Goal: Check status: Check status

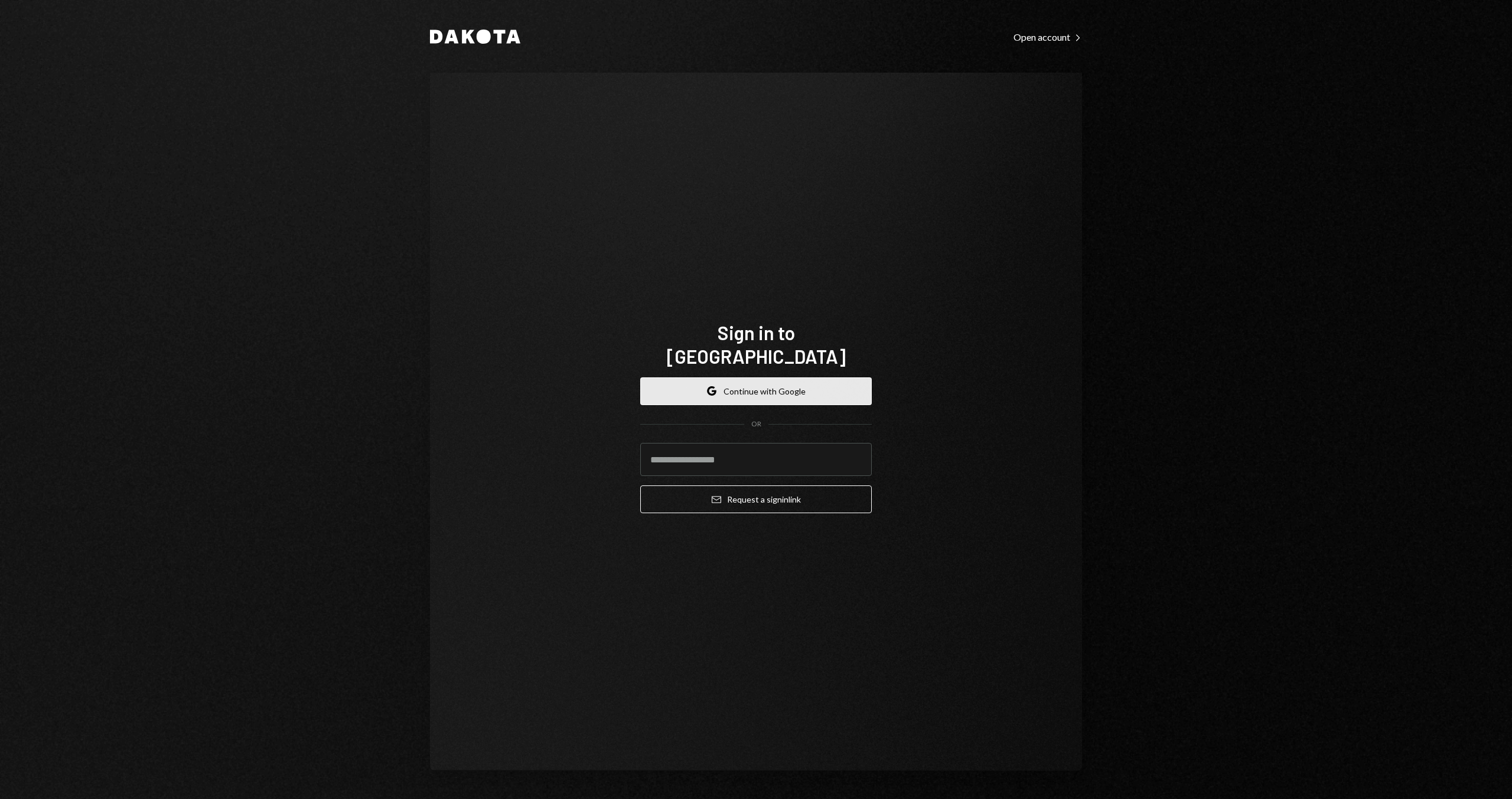
click at [753, 378] on button "Google Continue with Google" at bounding box center [756, 391] width 232 height 28
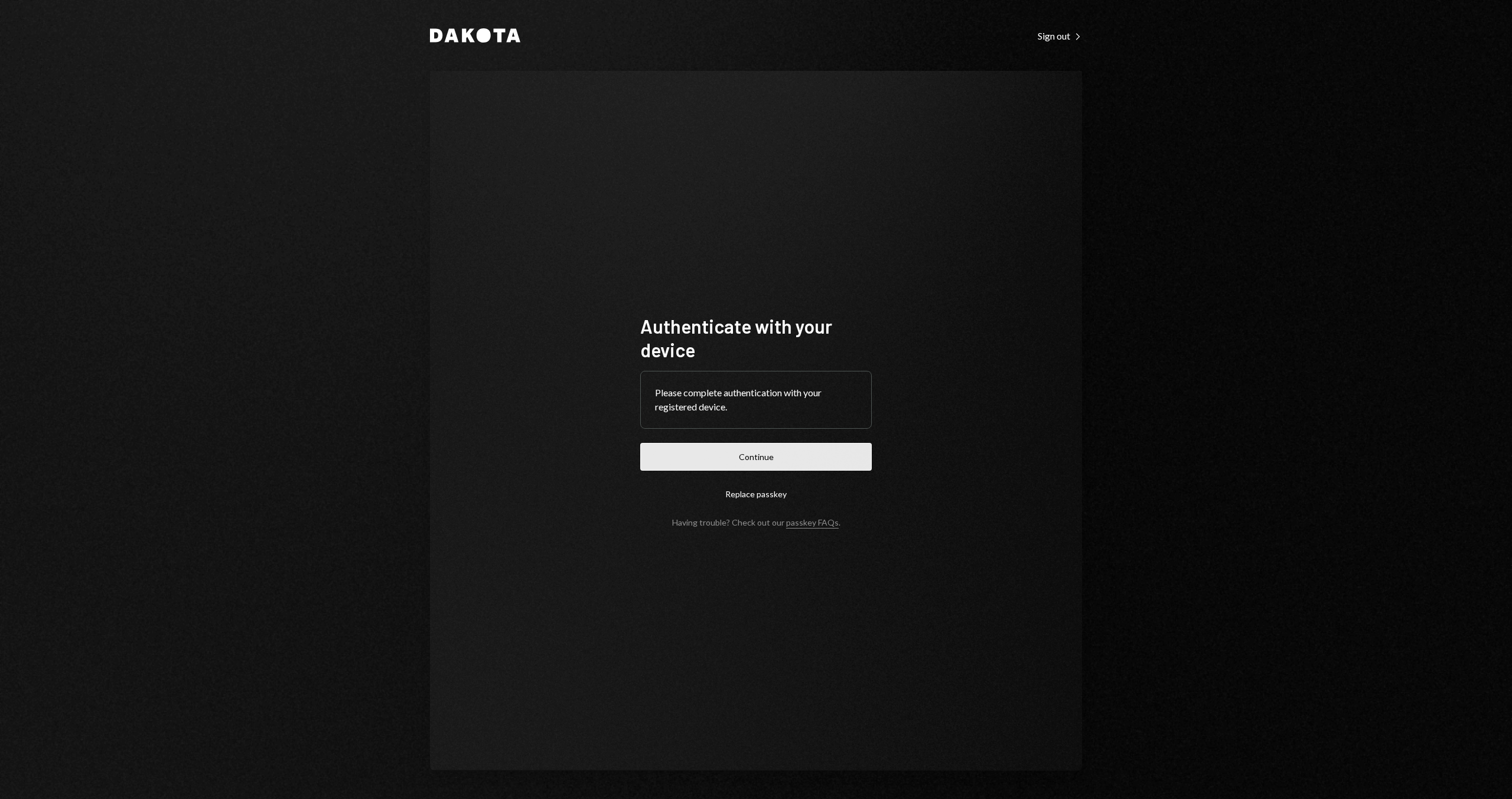
click at [790, 452] on button "Continue" at bounding box center [756, 456] width 232 height 28
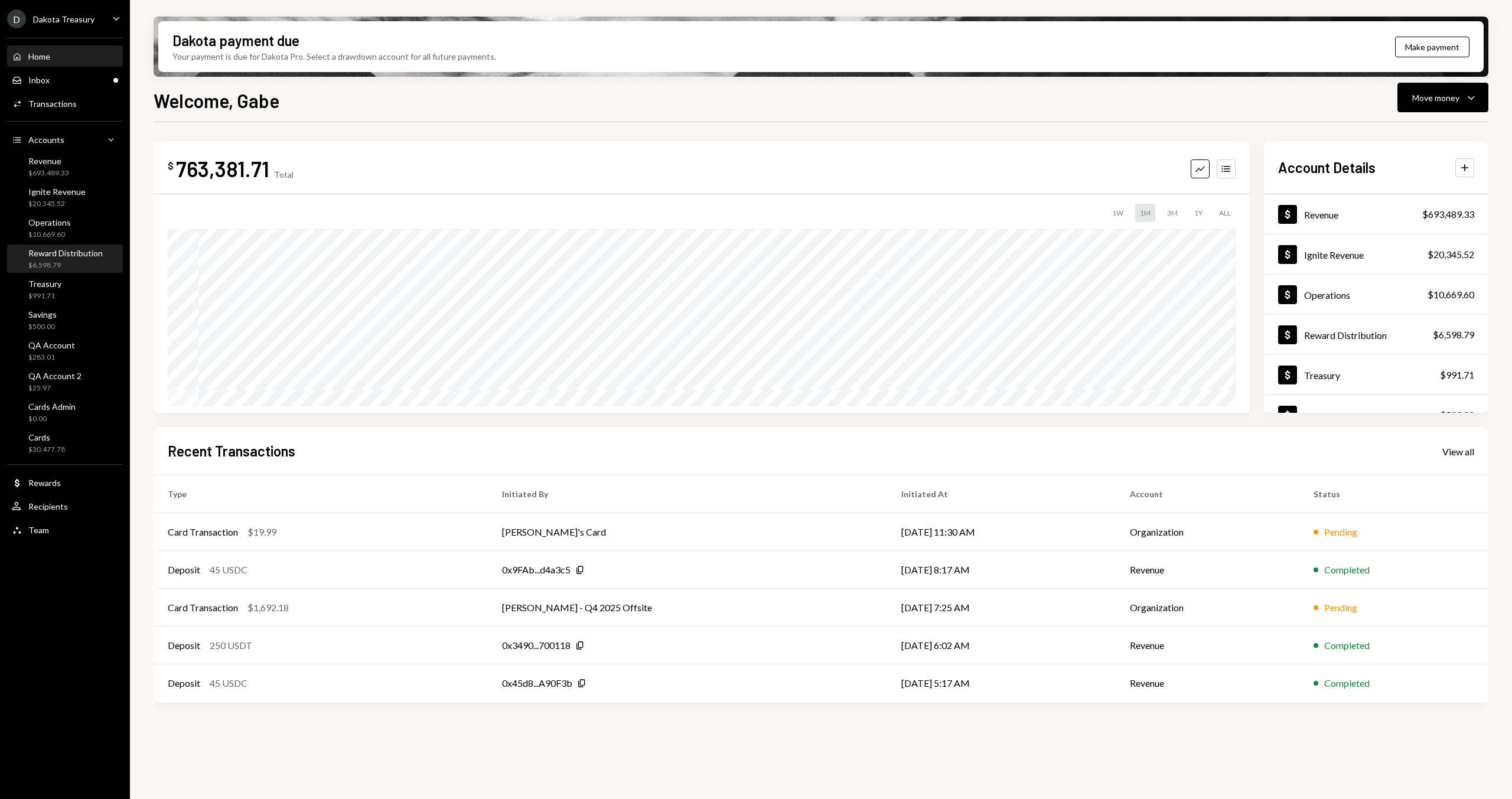
click at [52, 259] on div "Reward Distribution $6,598.79" at bounding box center [65, 259] width 74 height 23
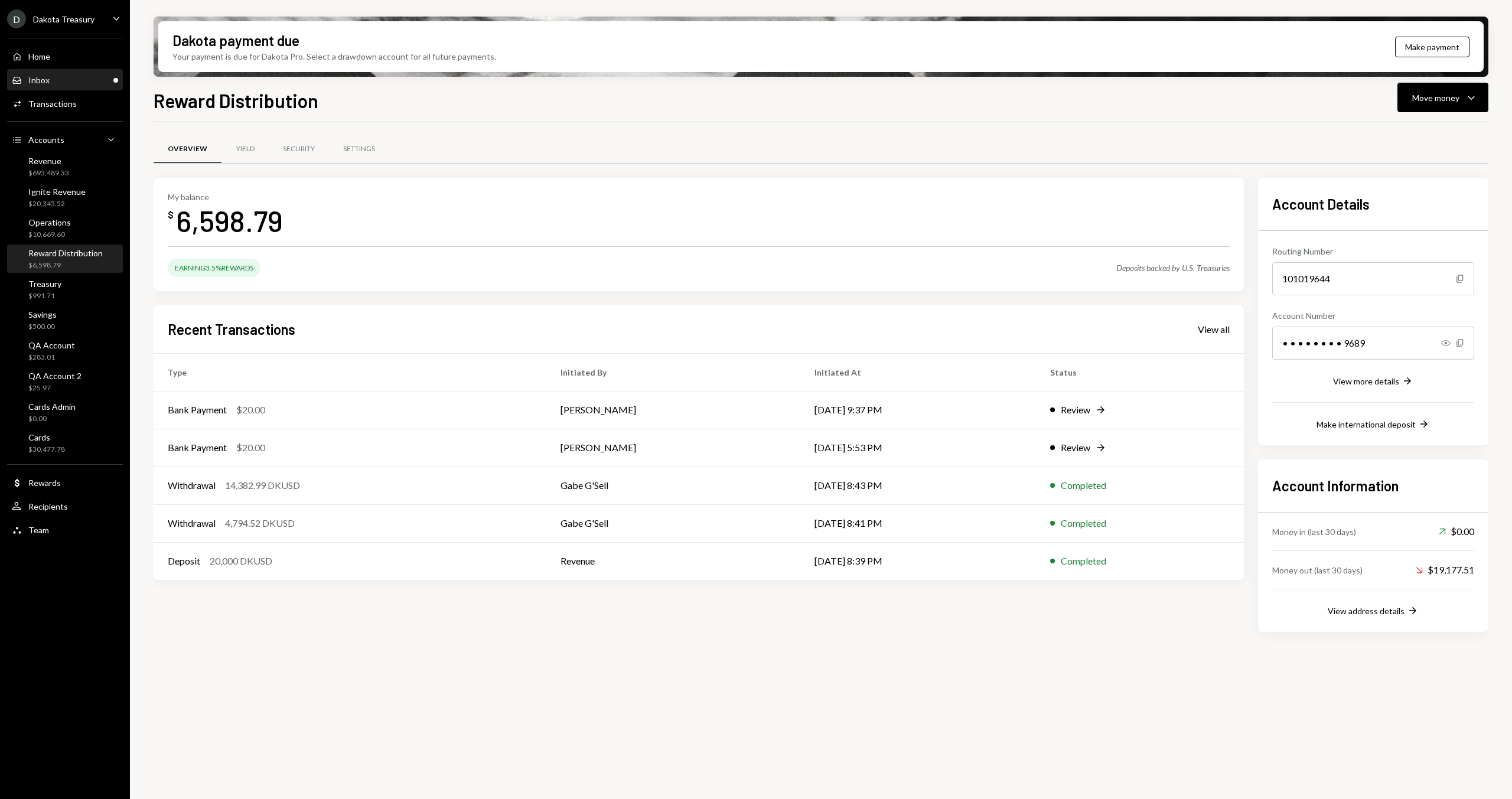
click at [83, 83] on div "Inbox Inbox" at bounding box center [65, 80] width 107 height 10
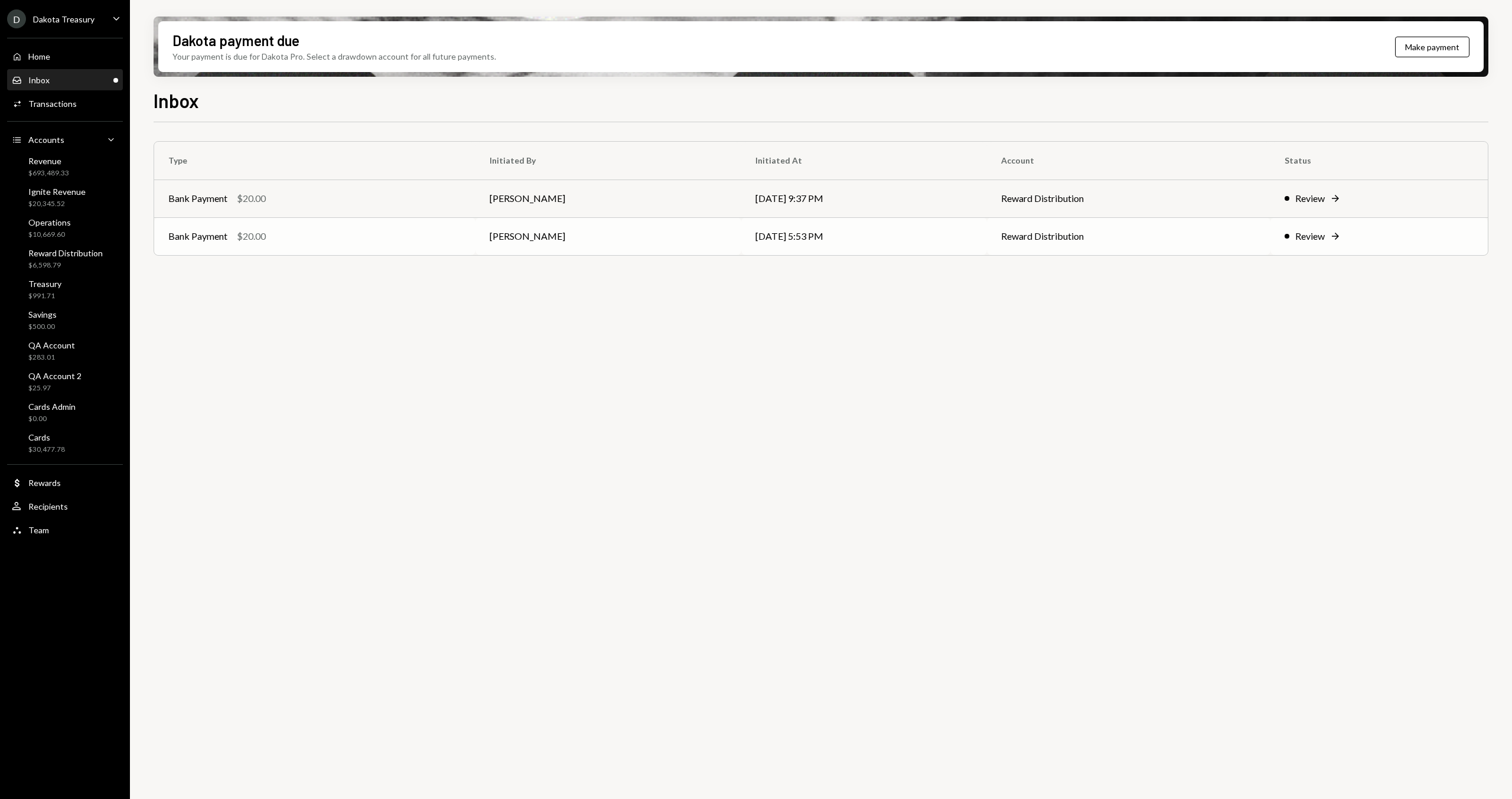
click at [319, 219] on td "Bank Payment $20.00" at bounding box center [315, 236] width 322 height 38
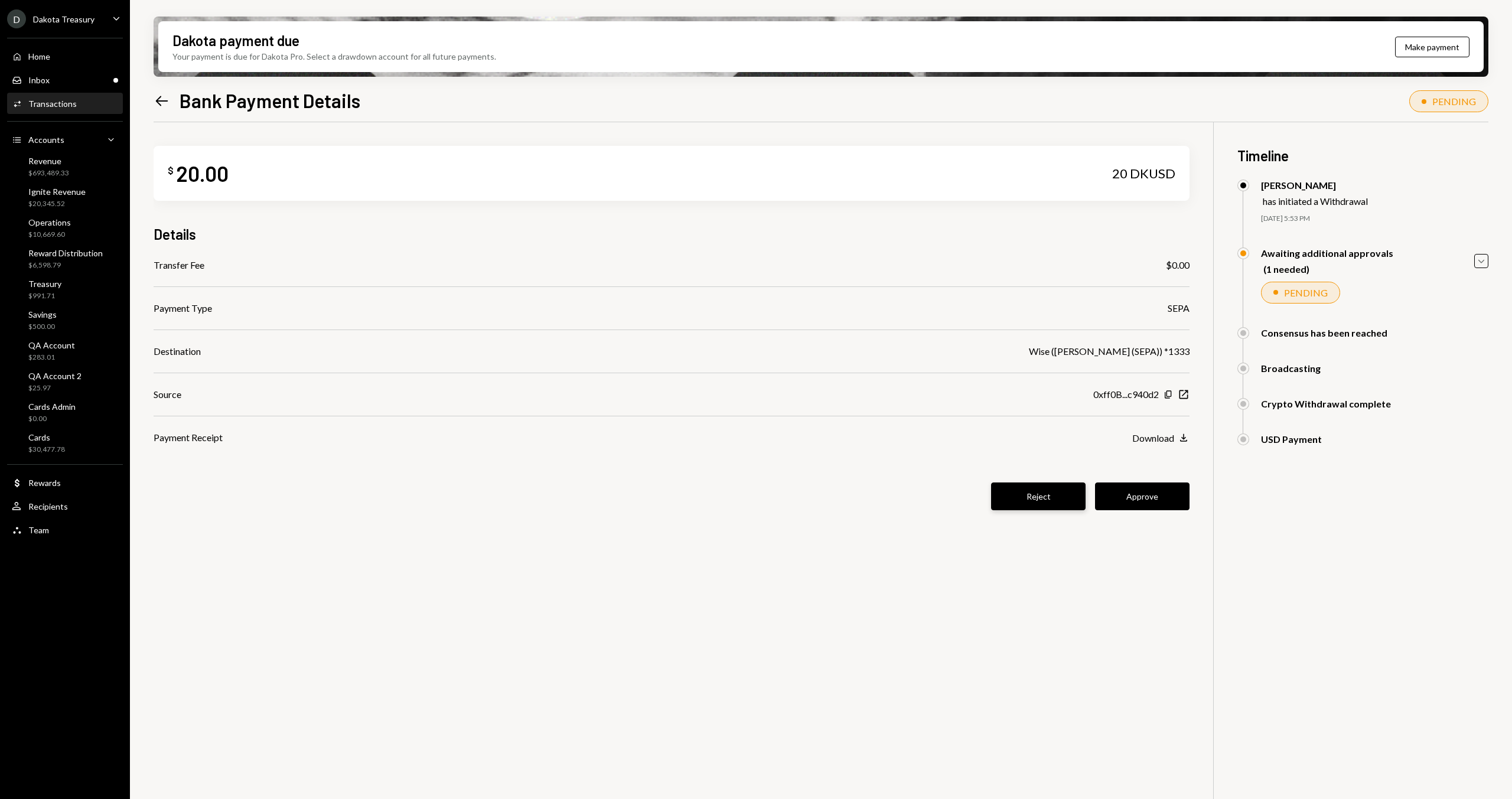
click at [1022, 499] on button "Reject" at bounding box center [1038, 496] width 94 height 28
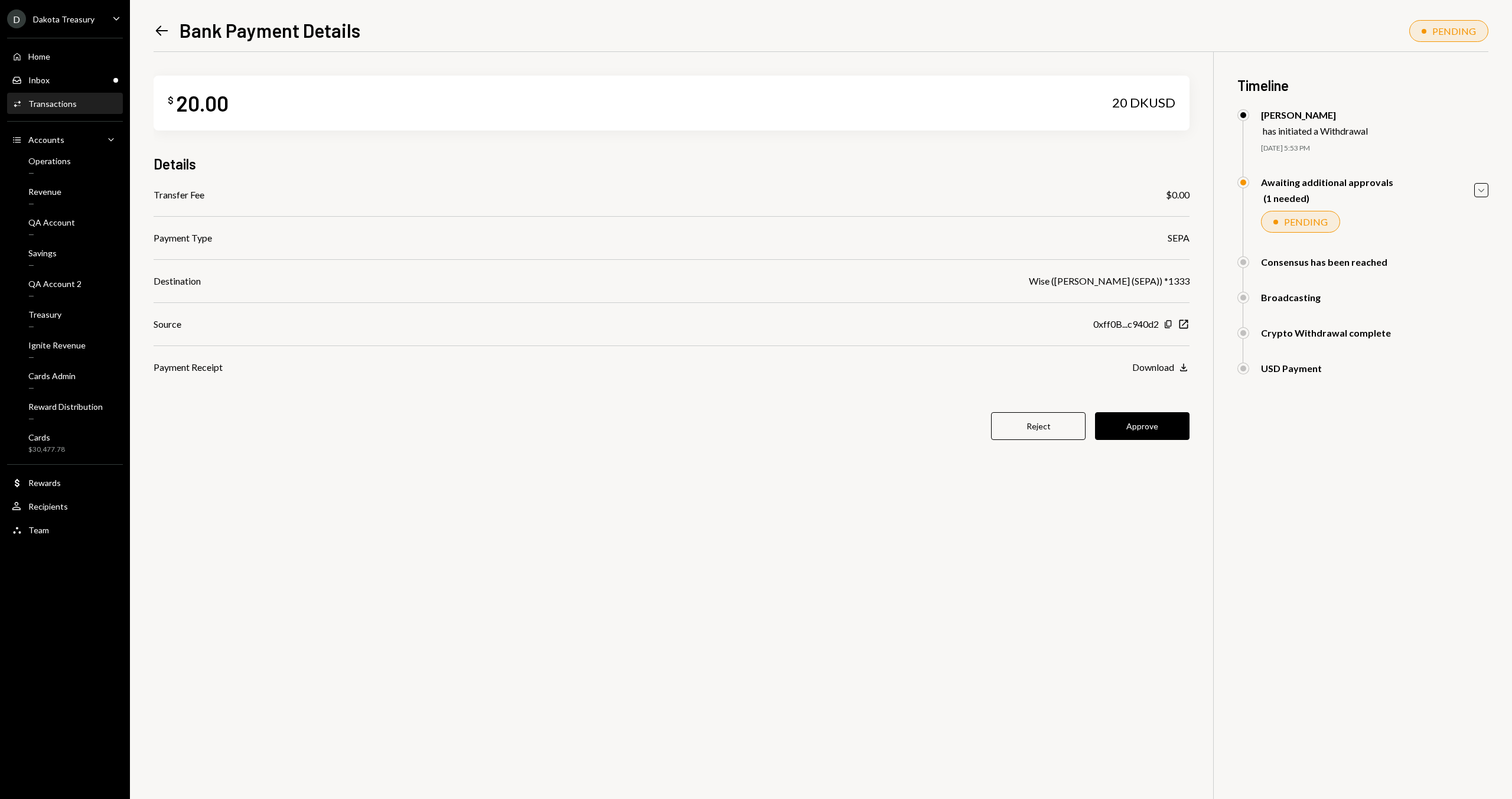
drag, startPoint x: 966, startPoint y: 568, endPoint x: 975, endPoint y: 499, distance: 69.6
click at [966, 567] on div "$ 20.00 20 DKUSD Details Transfer Fee $0.00 Payment Type SEPA Destination Wise …" at bounding box center [821, 451] width 1335 height 799
click at [1032, 424] on button "Reject" at bounding box center [1038, 426] width 94 height 28
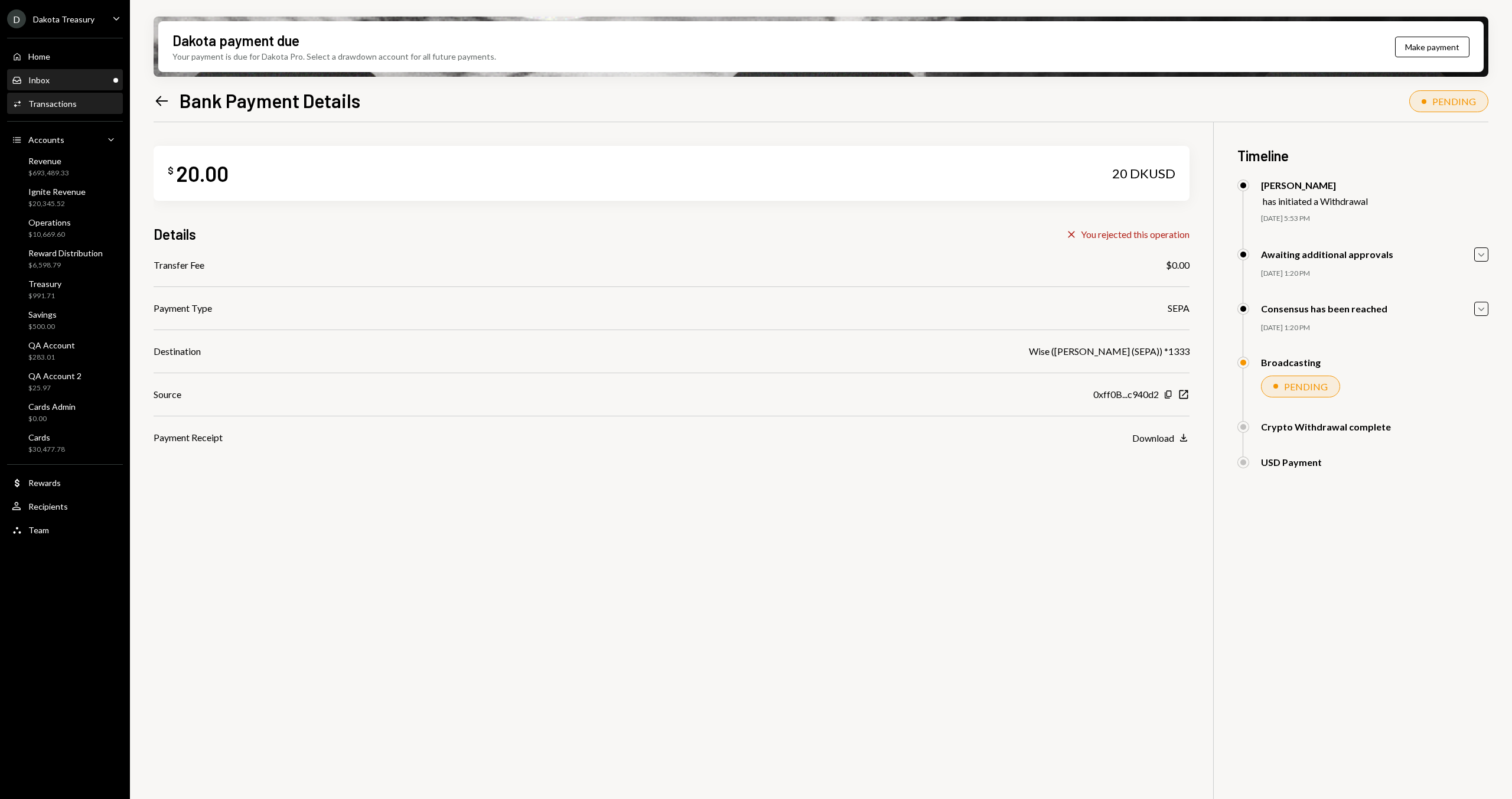
click at [23, 72] on div "Inbox Inbox" at bounding box center [65, 80] width 107 height 20
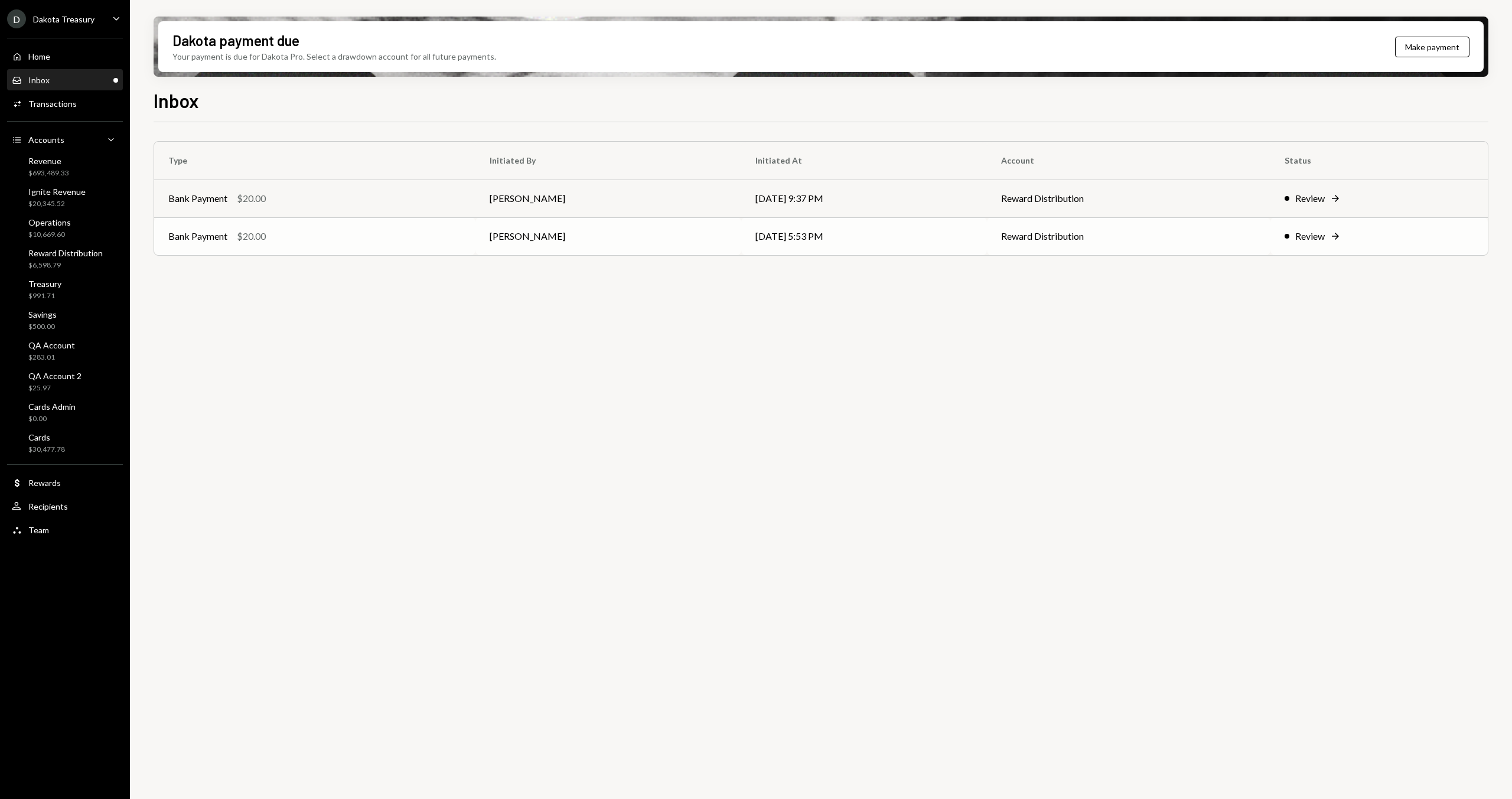
click at [353, 236] on div "Bank Payment $20.00" at bounding box center [315, 236] width 293 height 14
click at [471, 211] on td "Bank Payment $20.00" at bounding box center [315, 198] width 322 height 38
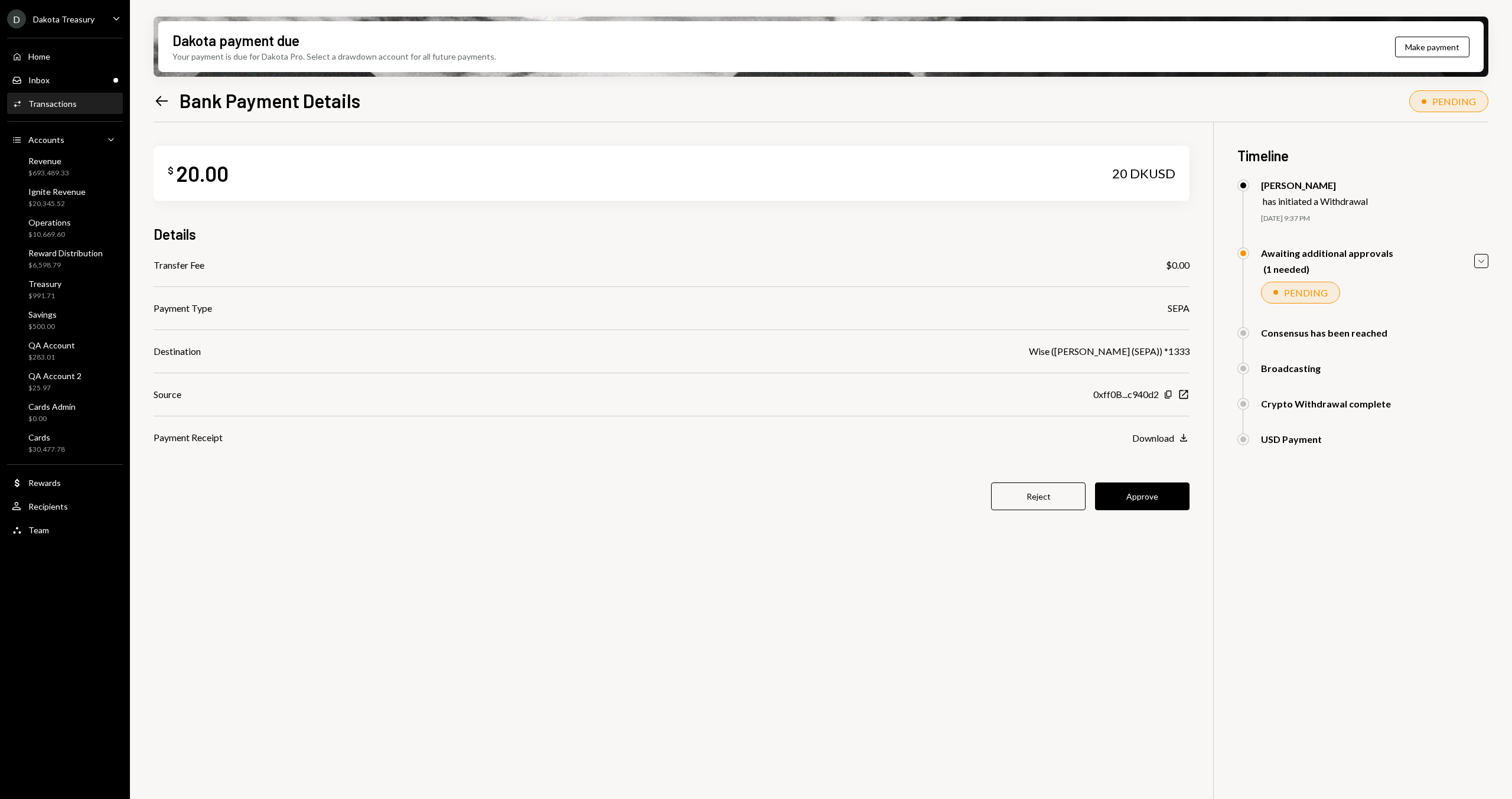
click at [1038, 510] on div "$ 20.00 20 DKUSD Details Transfer Fee $0.00 Payment Type SEPA Destination Wise …" at bounding box center [671, 335] width 1036 height 426
click at [1040, 488] on button "Reject" at bounding box center [1038, 496] width 94 height 28
